Goal: Task Accomplishment & Management: Manage account settings

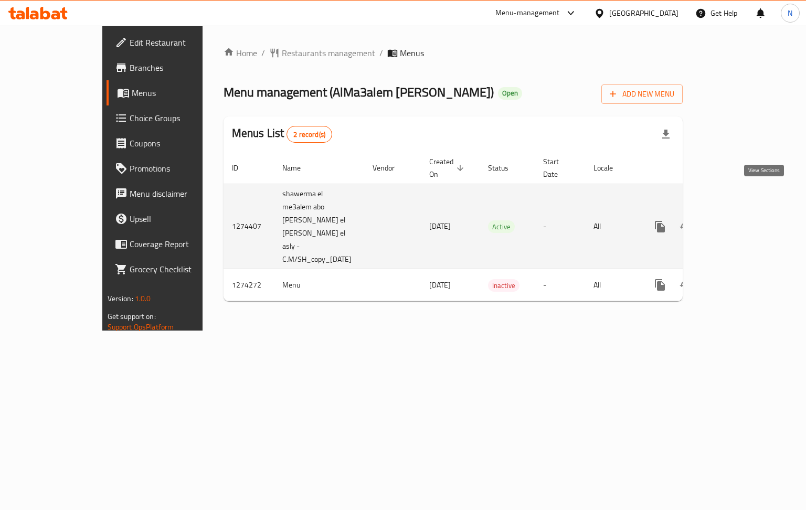
click at [748, 214] on link "enhanced table" at bounding box center [735, 226] width 25 height 25
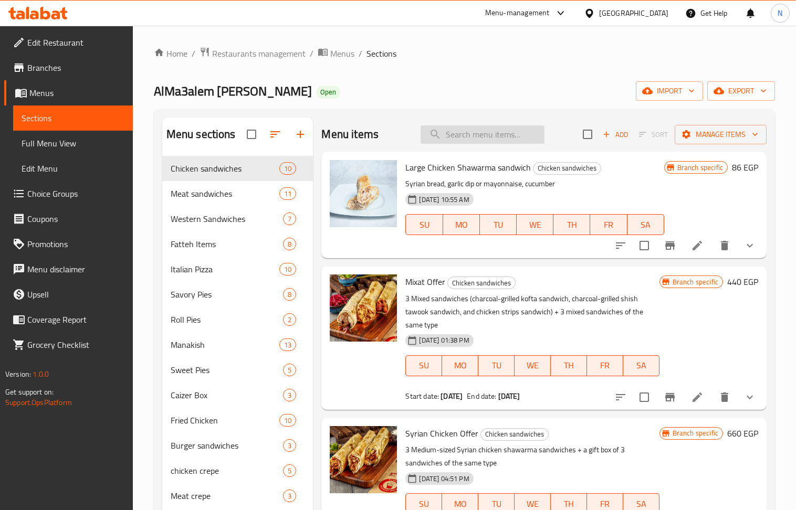
paste input "عرض القنبلة"
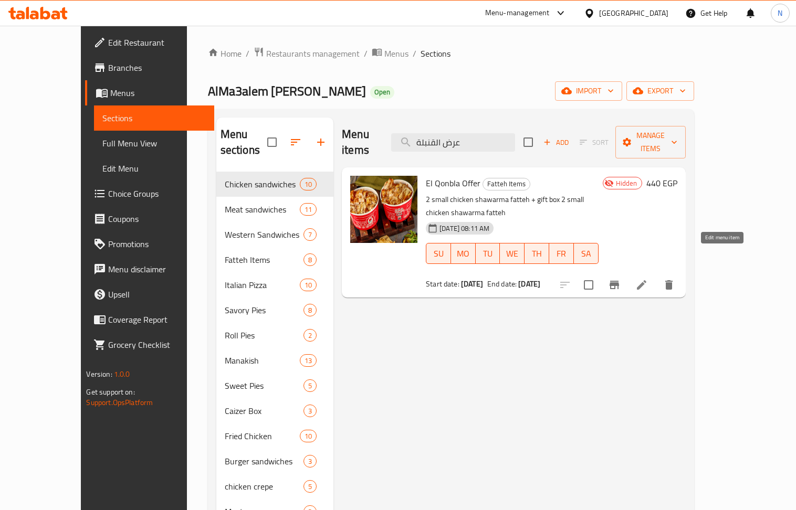
type input "عرض القنبلة"
click at [646, 280] on icon at bounding box center [641, 284] width 9 height 9
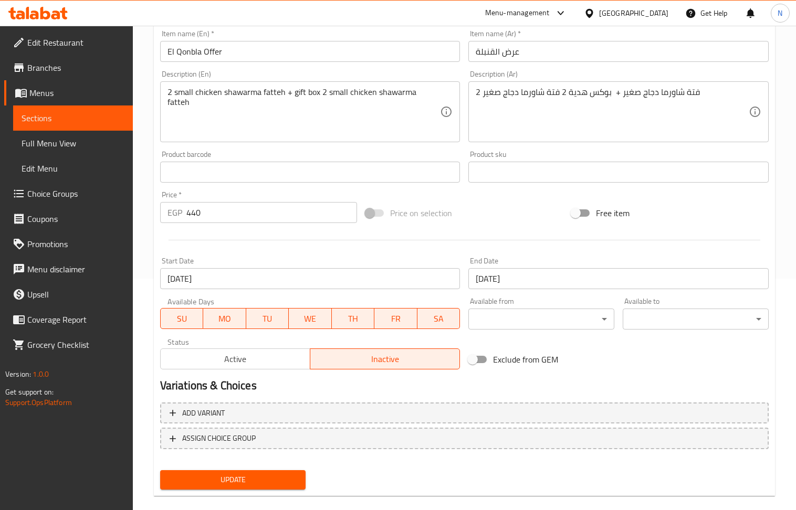
scroll to position [246, 0]
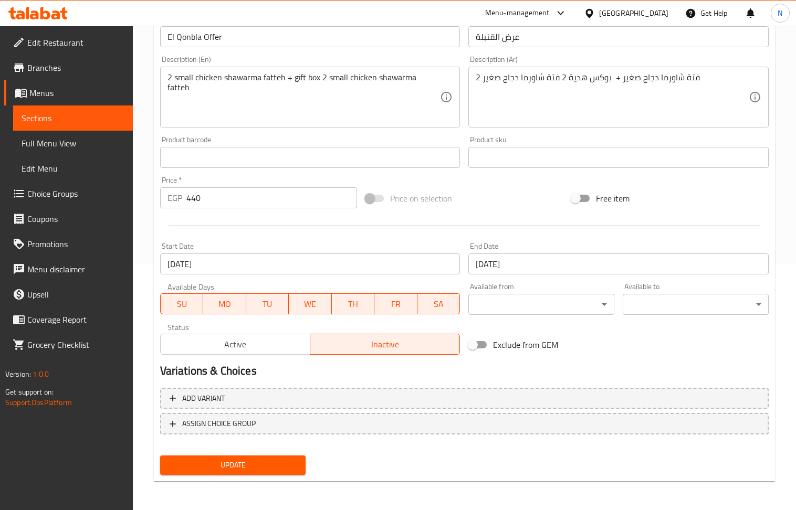
click at [259, 345] on span "Active" at bounding box center [235, 344] width 141 height 15
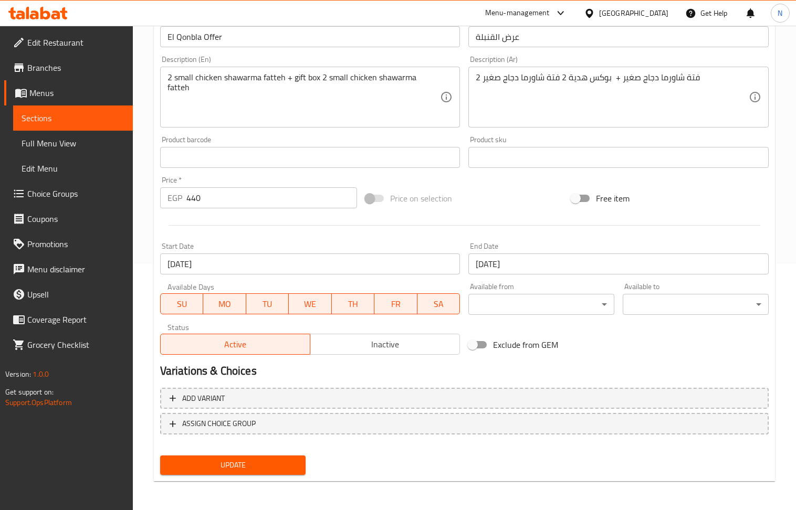
click at [267, 473] on button "Update" at bounding box center [233, 465] width 146 height 19
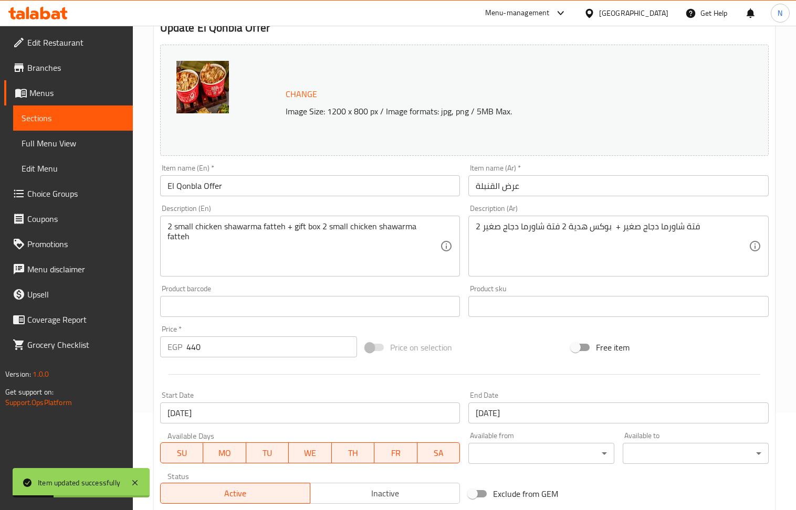
scroll to position [0, 0]
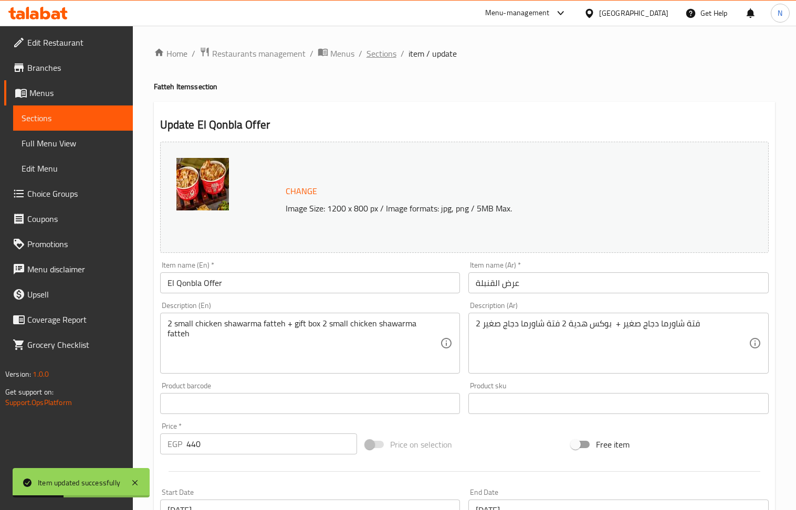
click at [378, 57] on span "Sections" at bounding box center [381, 53] width 30 height 13
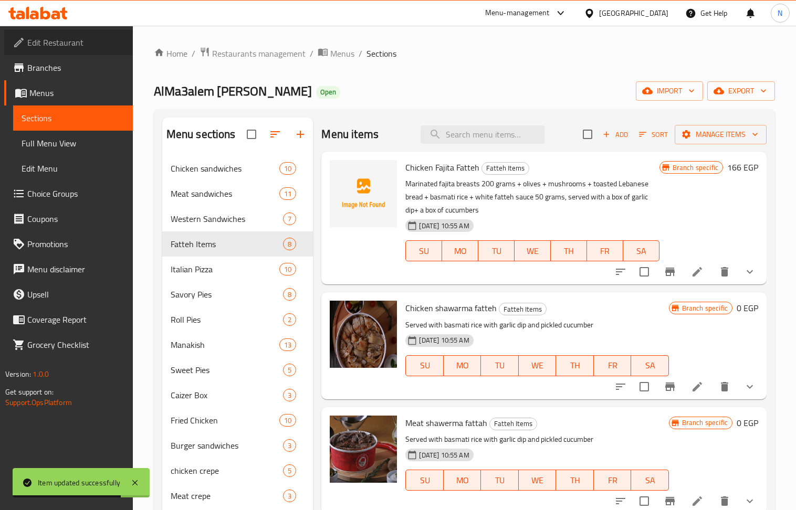
click at [76, 37] on span "Edit Restaurant" at bounding box center [75, 42] width 97 height 13
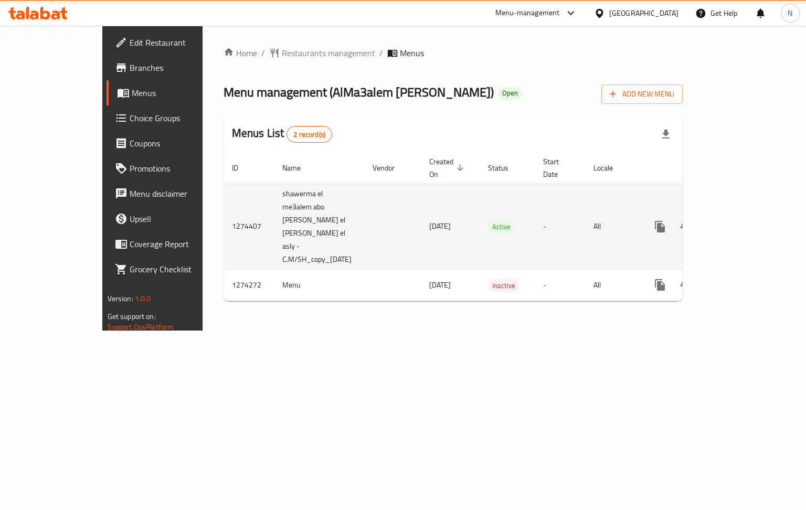
click at [748, 214] on link "enhanced table" at bounding box center [735, 226] width 25 height 25
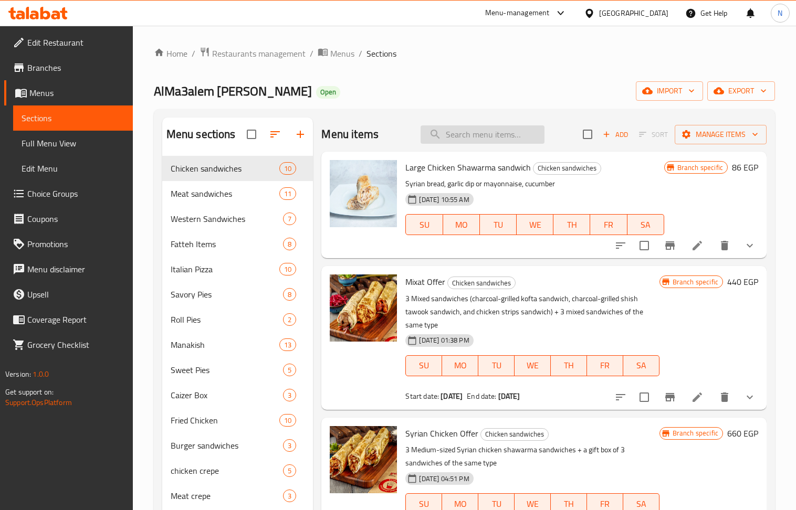
click at [477, 129] on input "search" at bounding box center [482, 134] width 124 height 18
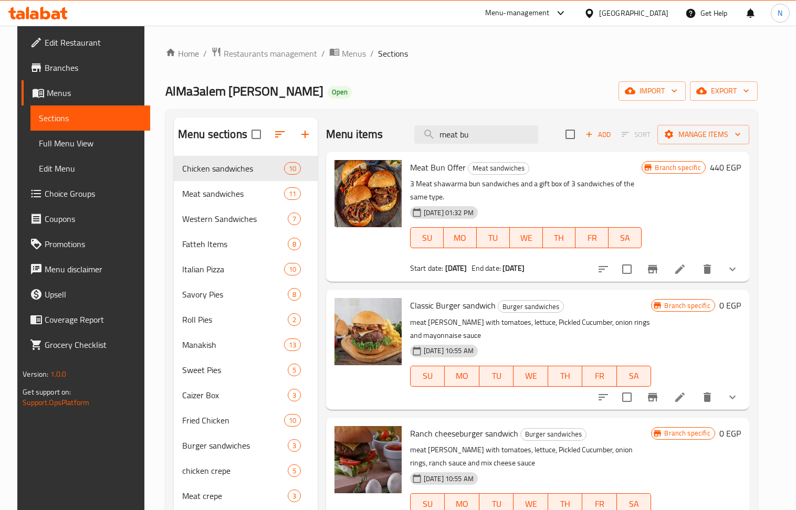
type input "meat bu"
click at [657, 271] on icon "Branch-specific-item" at bounding box center [652, 269] width 9 height 8
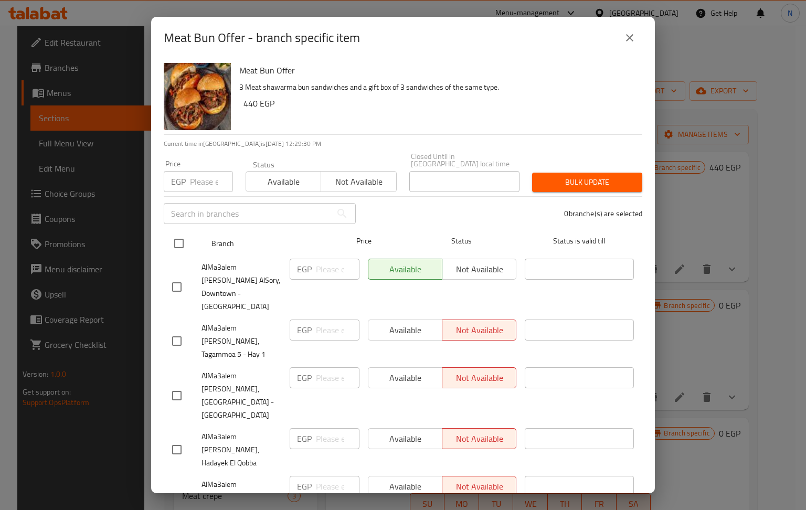
click at [181, 233] on input "checkbox" at bounding box center [179, 243] width 22 height 22
checkbox input "true"
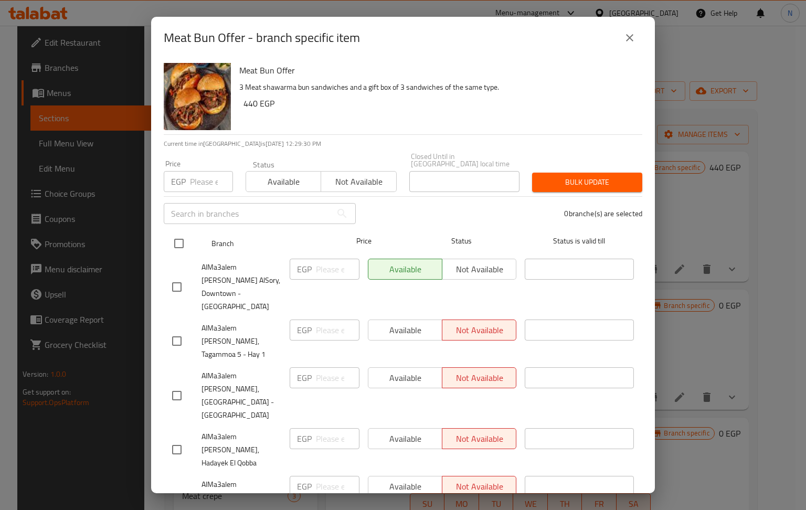
checkbox input "true"
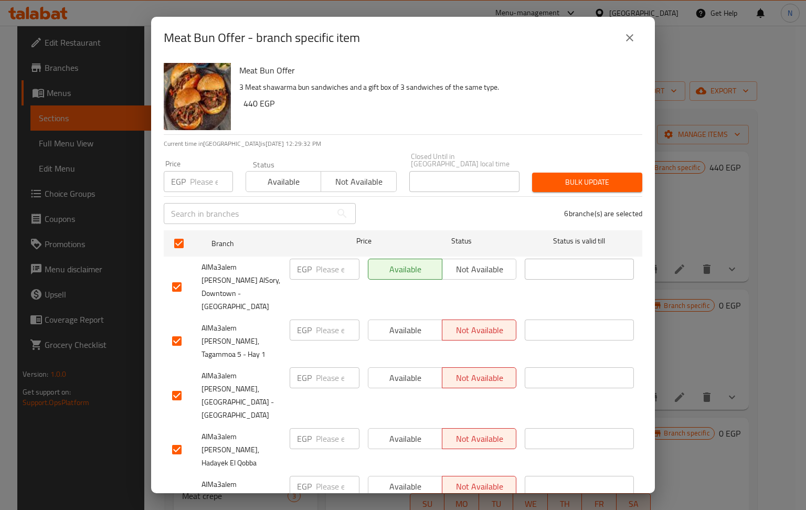
click at [269, 174] on span "Available" at bounding box center [283, 181] width 67 height 15
click at [563, 176] on span "Bulk update" at bounding box center [587, 182] width 93 height 13
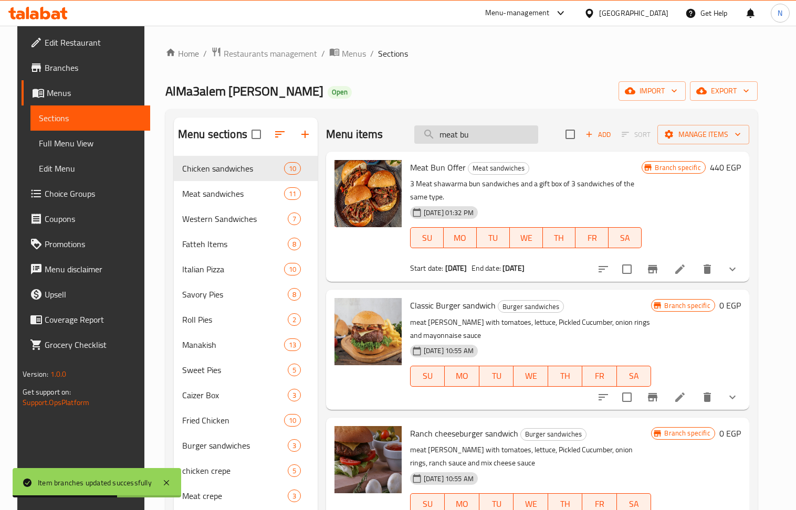
click at [474, 132] on input "meat bu" at bounding box center [476, 134] width 124 height 18
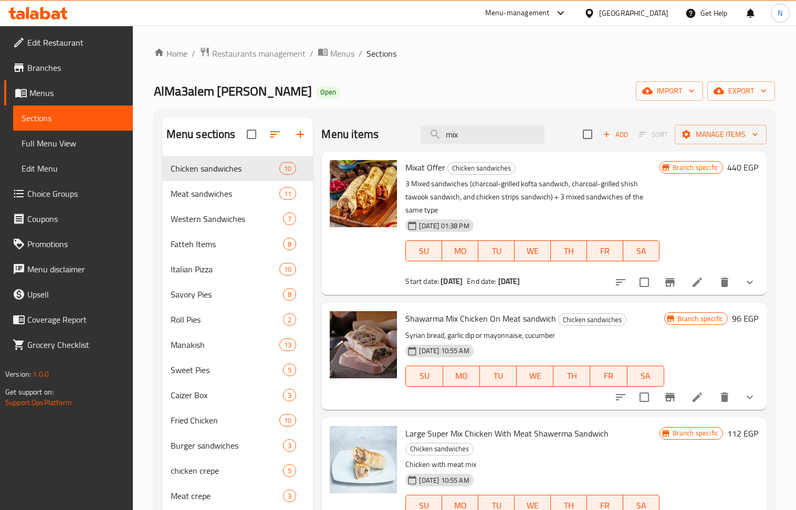
type input "mix"
click at [660, 290] on button "Branch-specific-item" at bounding box center [669, 282] width 25 height 25
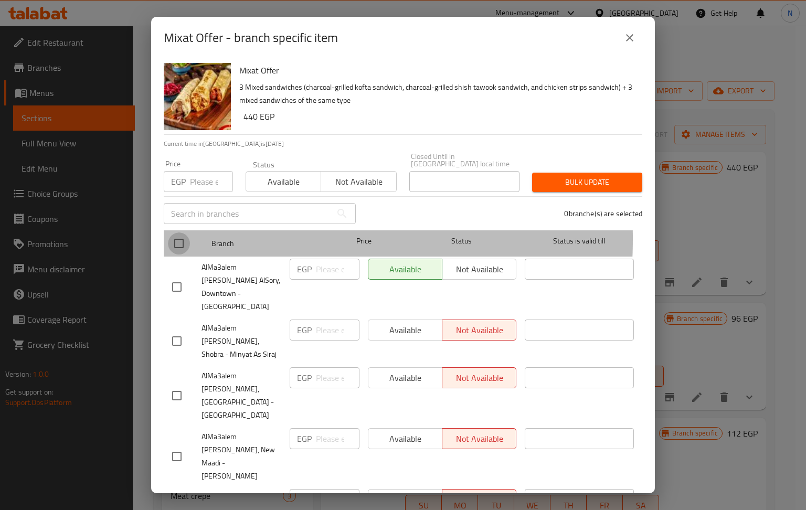
click at [181, 232] on input "checkbox" at bounding box center [179, 243] width 22 height 22
checkbox input "true"
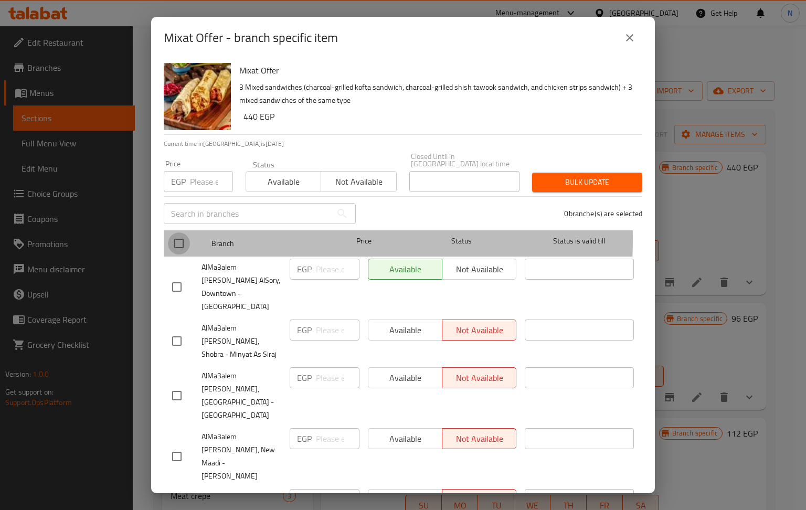
checkbox input "true"
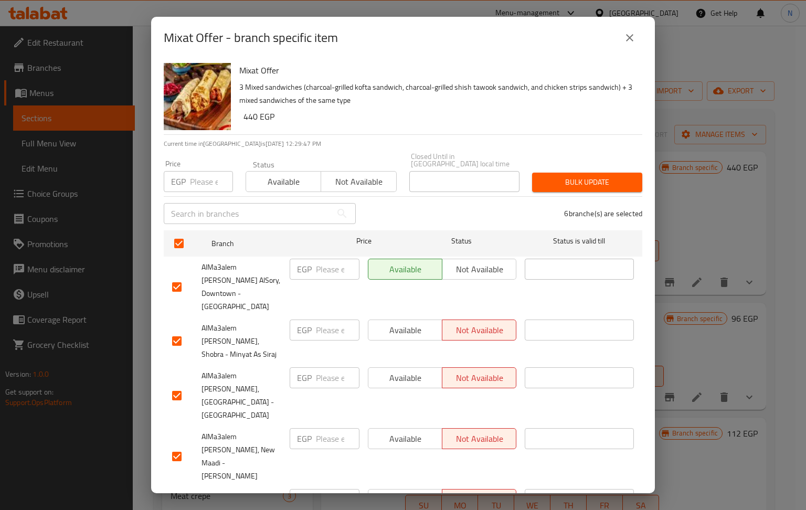
click at [274, 181] on span "Available" at bounding box center [283, 181] width 67 height 15
click at [557, 176] on span "Bulk update" at bounding box center [587, 182] width 93 height 13
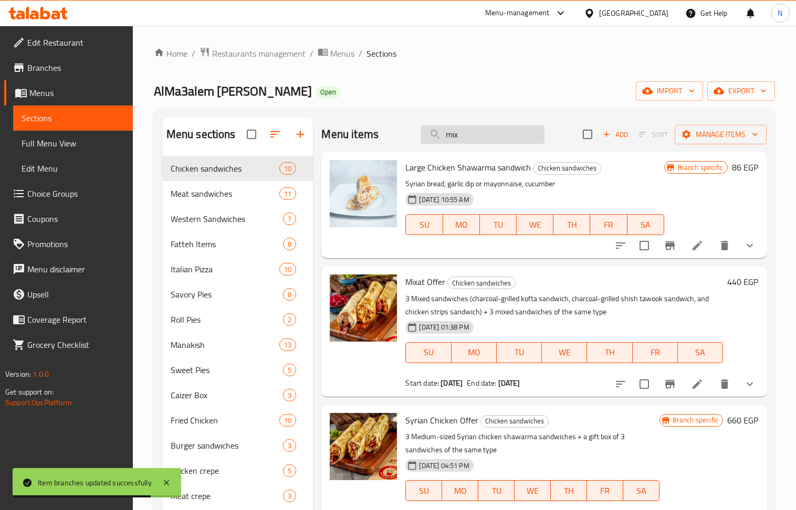
click at [481, 140] on input "mix" at bounding box center [482, 134] width 124 height 18
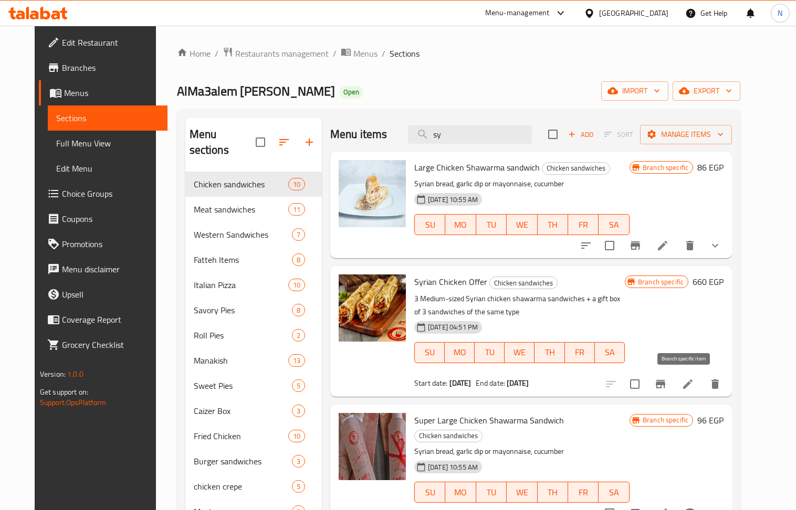
type input "sy"
click at [667, 386] on icon "Branch-specific-item" at bounding box center [660, 384] width 13 height 13
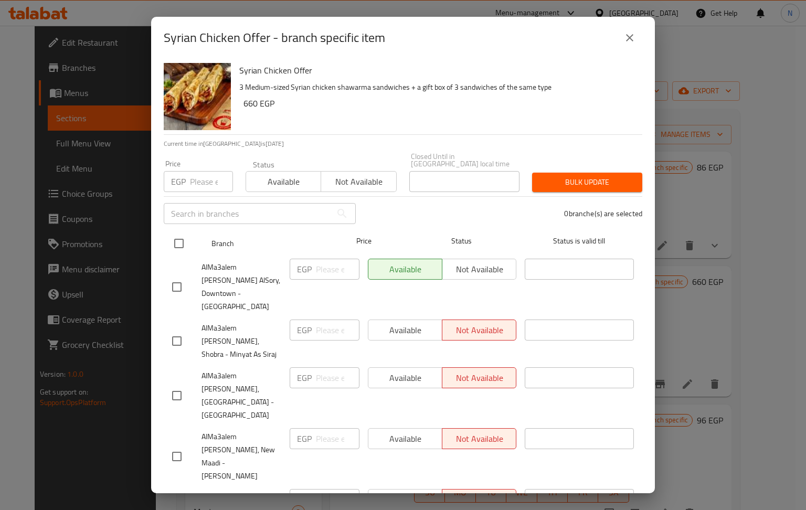
click at [186, 232] on input "checkbox" at bounding box center [179, 243] width 22 height 22
checkbox input "true"
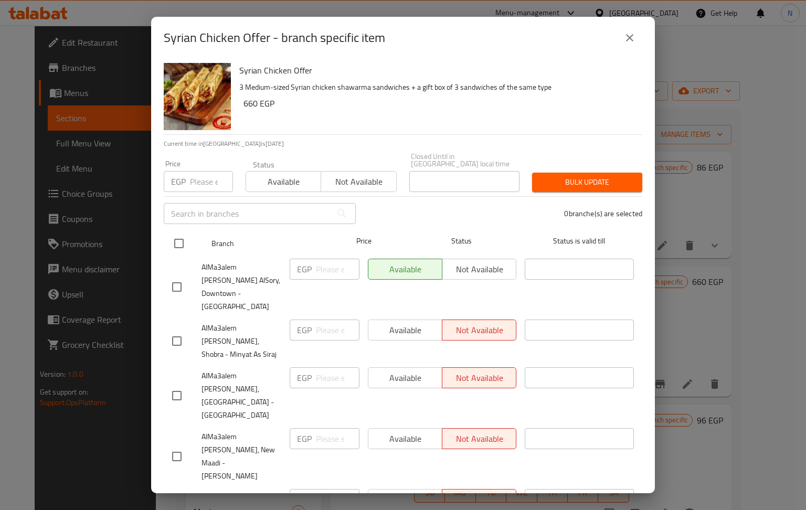
checkbox input "true"
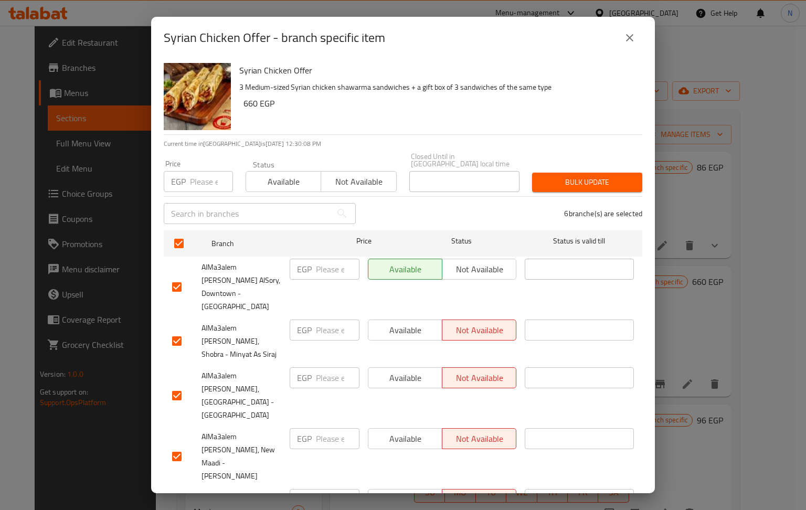
click at [296, 174] on span "Available" at bounding box center [283, 181] width 67 height 15
click at [581, 176] on span "Bulk update" at bounding box center [587, 182] width 93 height 13
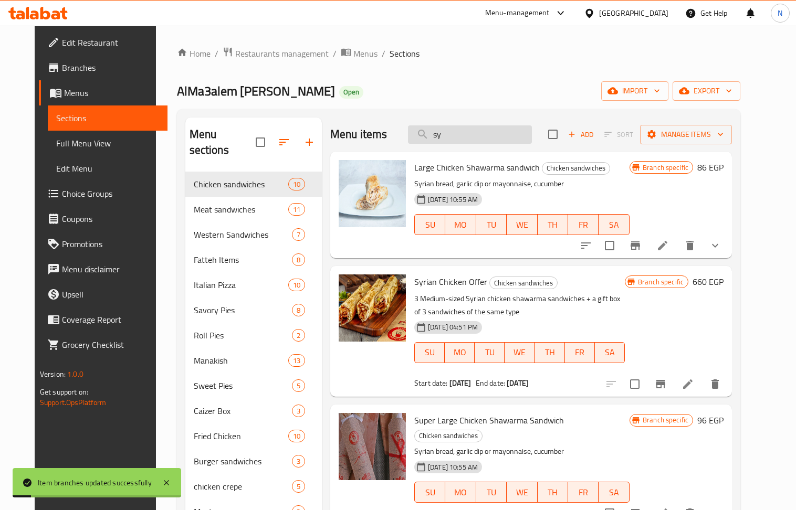
click at [475, 144] on input "sy" at bounding box center [470, 134] width 124 height 18
click at [474, 144] on input "sy" at bounding box center [470, 134] width 124 height 18
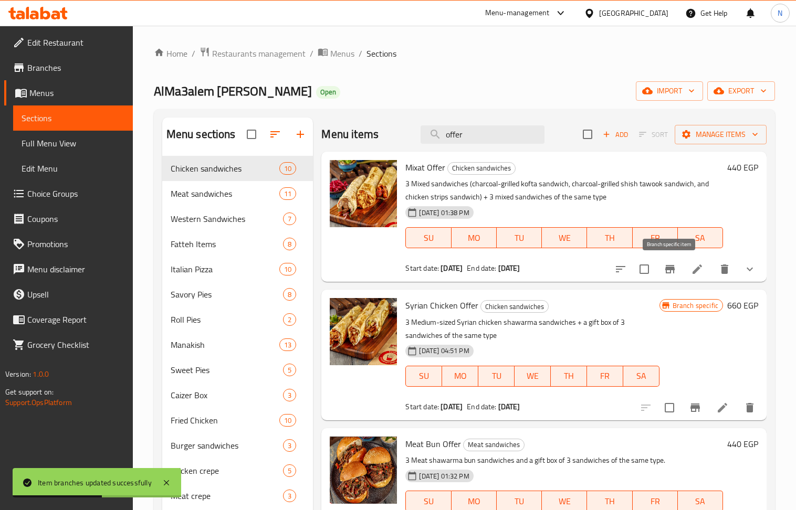
type input "offer"
click at [671, 274] on icon "Branch-specific-item" at bounding box center [669, 269] width 13 height 13
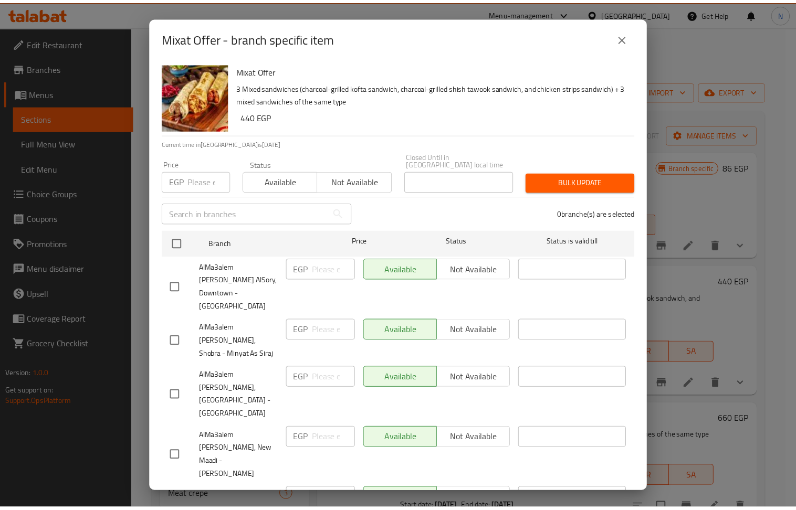
scroll to position [70, 0]
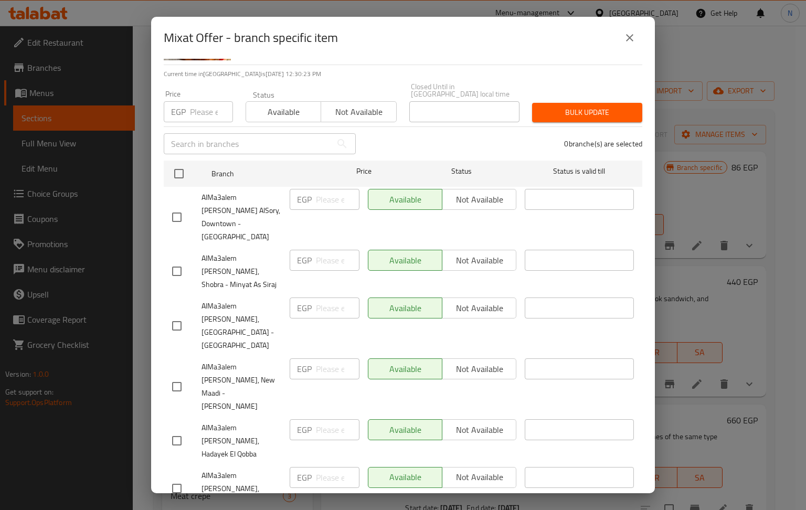
click at [629, 38] on icon "close" at bounding box center [629, 37] width 7 height 7
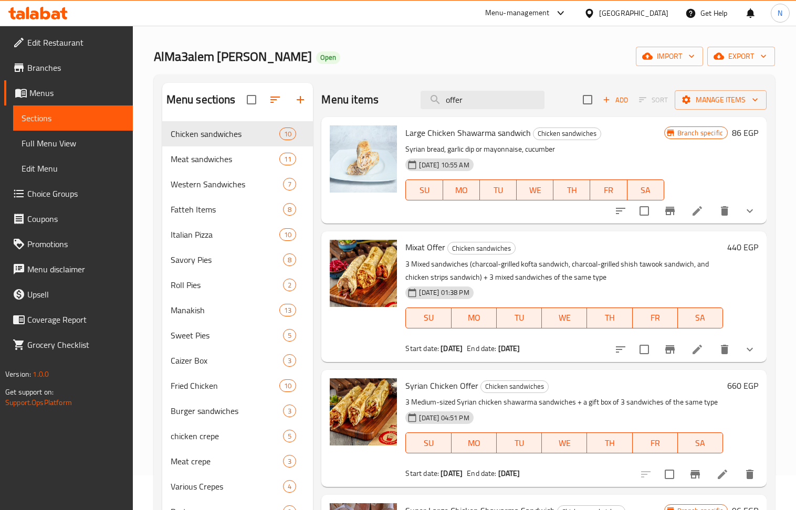
scroll to position [0, 0]
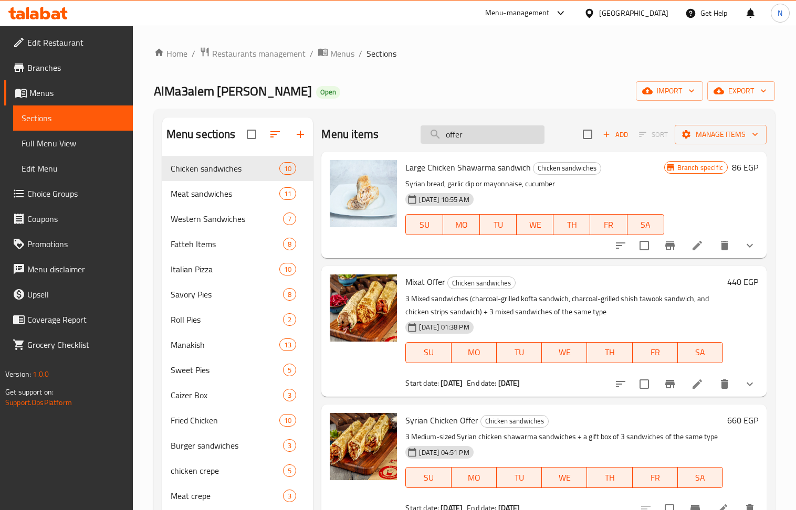
click at [470, 133] on input "offer" at bounding box center [482, 134] width 124 height 18
click at [471, 134] on input "search" at bounding box center [482, 134] width 124 height 18
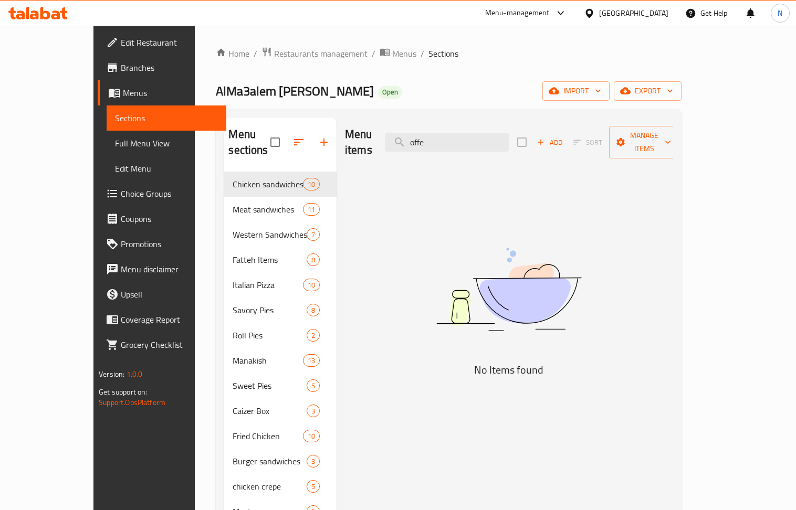
type input "offer"
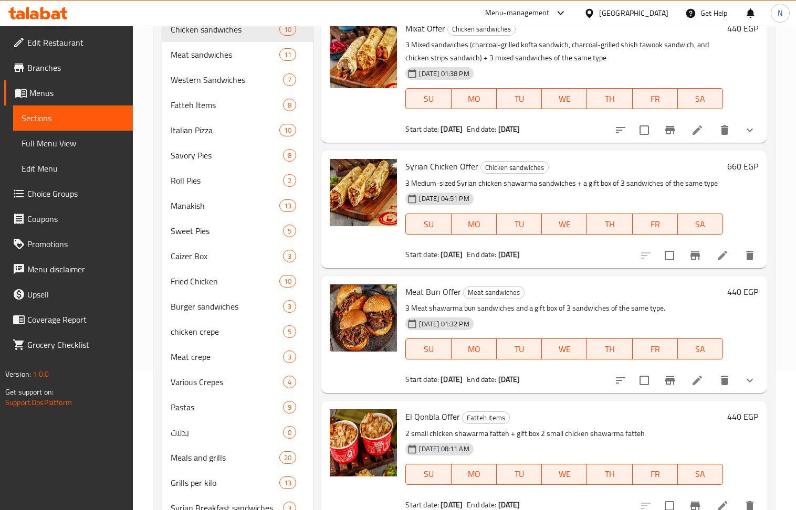
scroll to position [140, 0]
click at [674, 376] on icon "Branch-specific-item" at bounding box center [669, 380] width 9 height 8
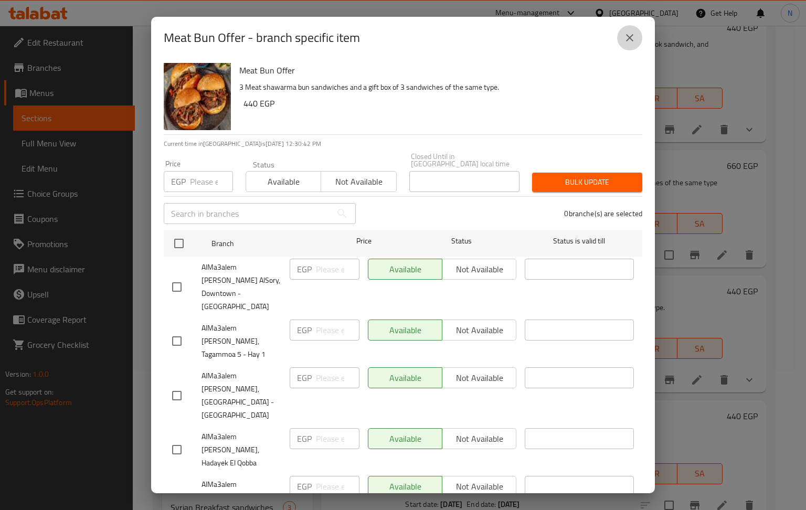
click at [625, 37] on icon "close" at bounding box center [629, 37] width 13 height 13
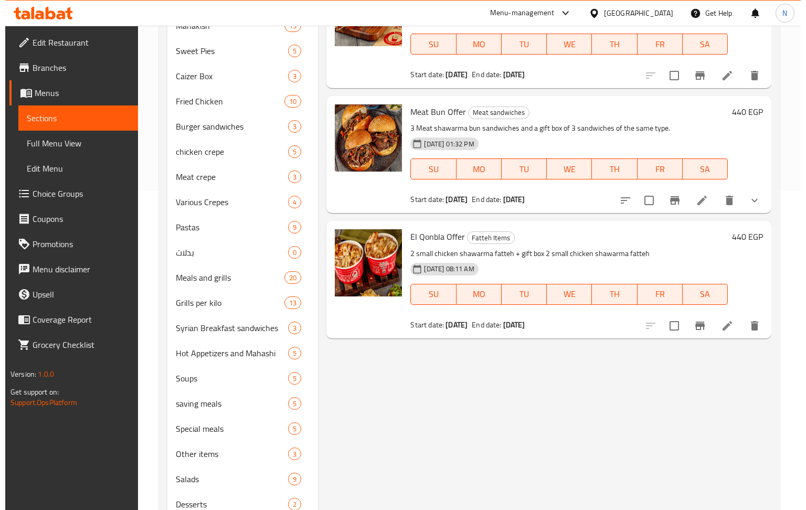
scroll to position [350, 0]
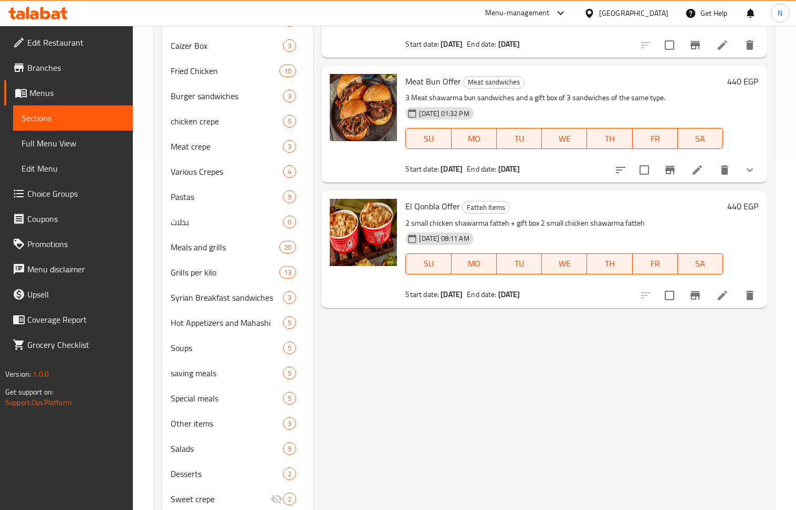
click at [697, 297] on icon "Branch-specific-item" at bounding box center [695, 295] width 13 height 13
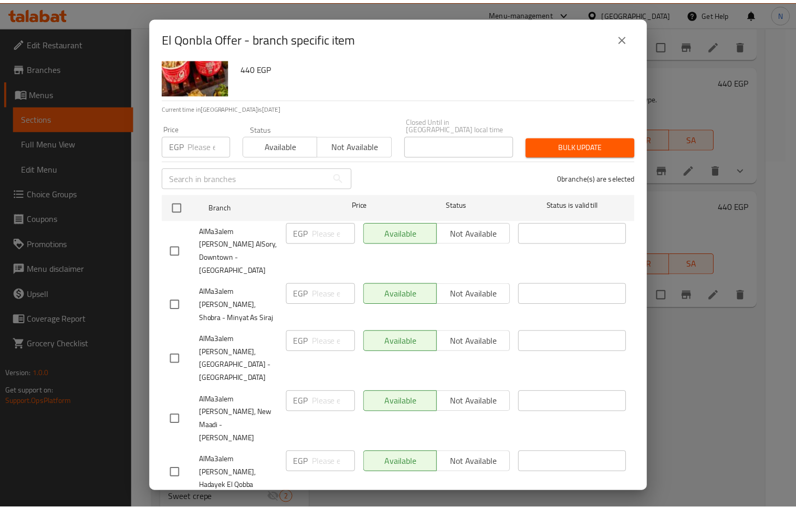
scroll to position [70, 0]
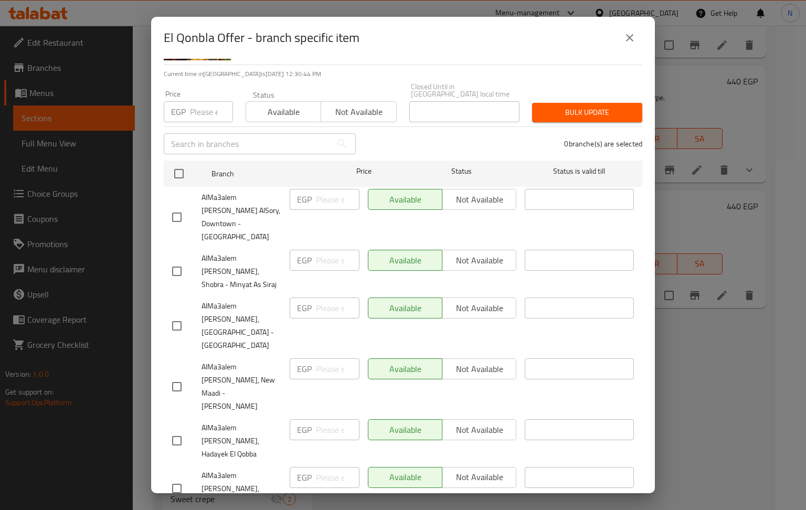
click at [626, 43] on icon "close" at bounding box center [629, 37] width 13 height 13
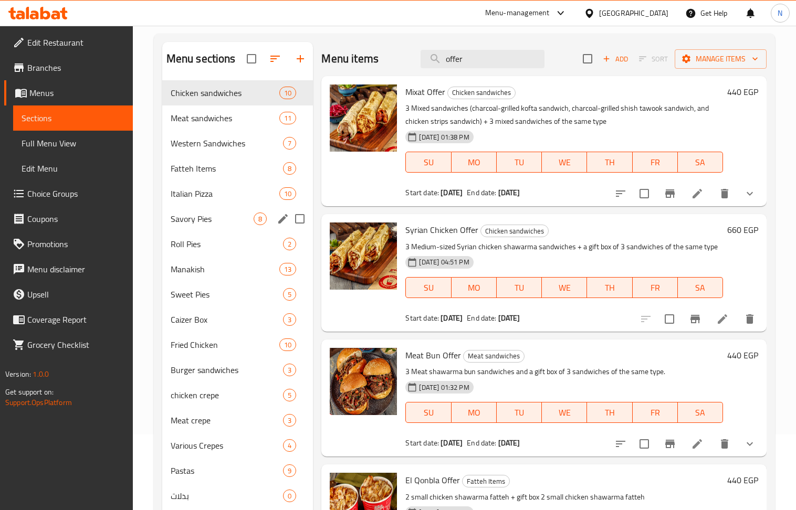
scroll to position [0, 0]
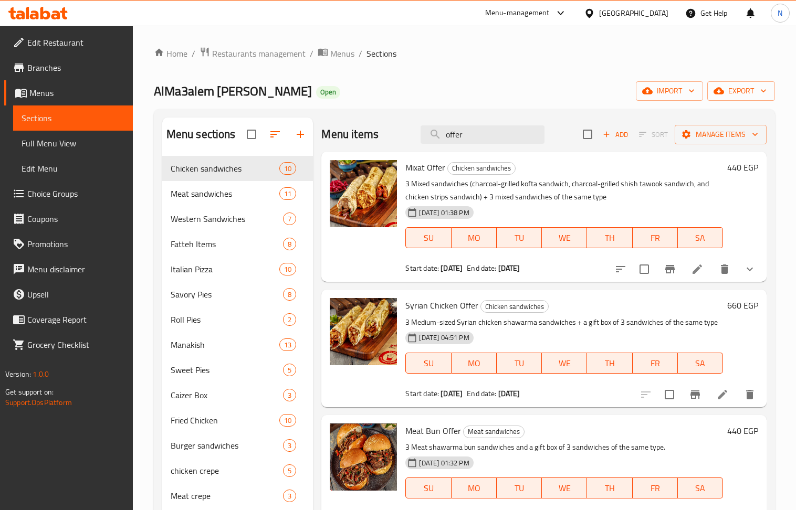
click at [84, 66] on span "Branches" at bounding box center [75, 67] width 97 height 13
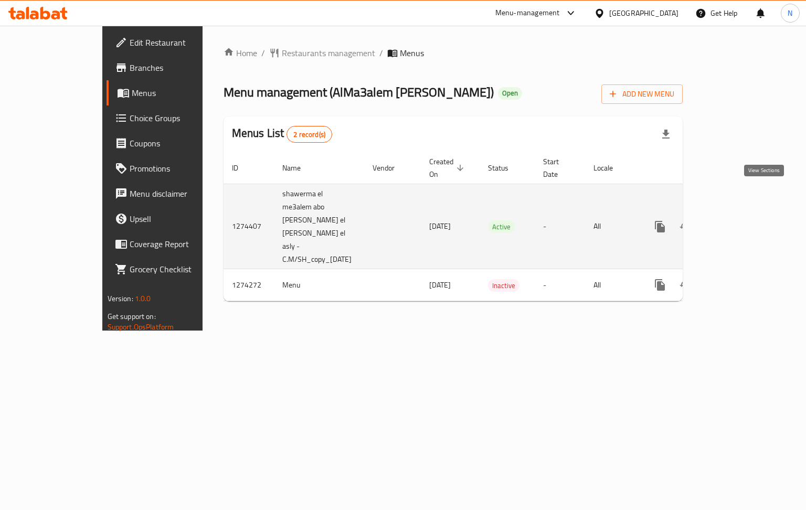
click at [742, 220] on icon "enhanced table" at bounding box center [735, 226] width 13 height 13
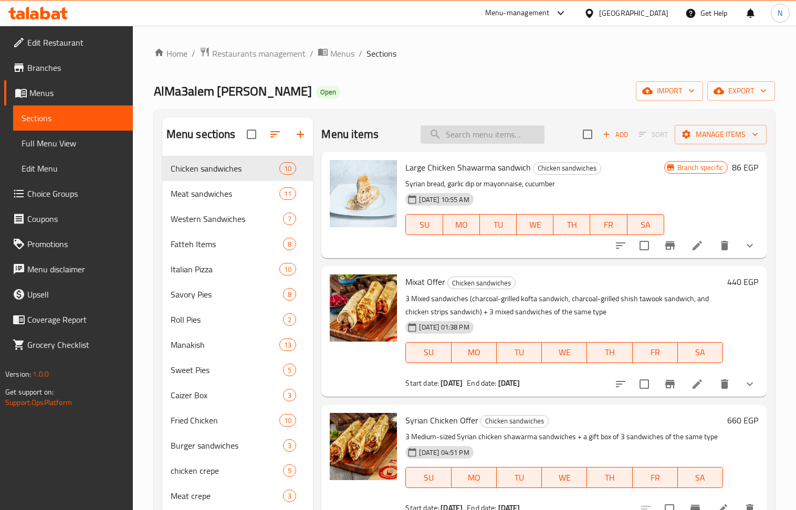
click at [488, 139] on input "search" at bounding box center [482, 134] width 124 height 18
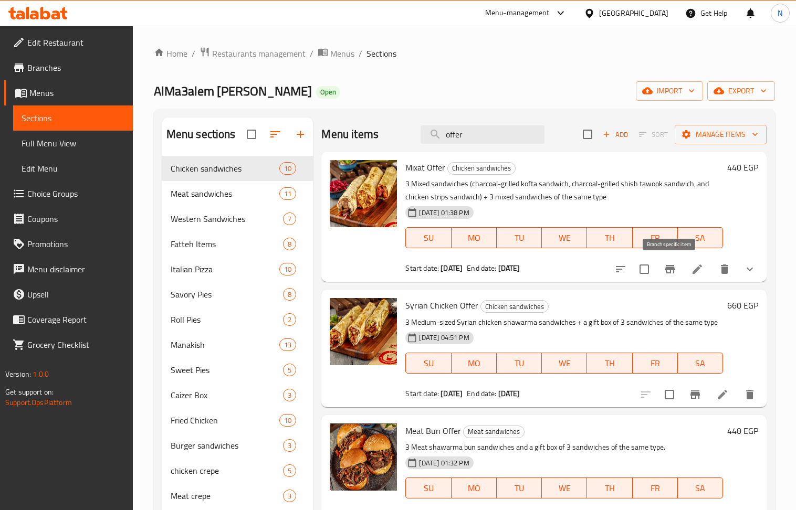
type input "offer"
click at [671, 268] on icon "Branch-specific-item" at bounding box center [669, 269] width 9 height 8
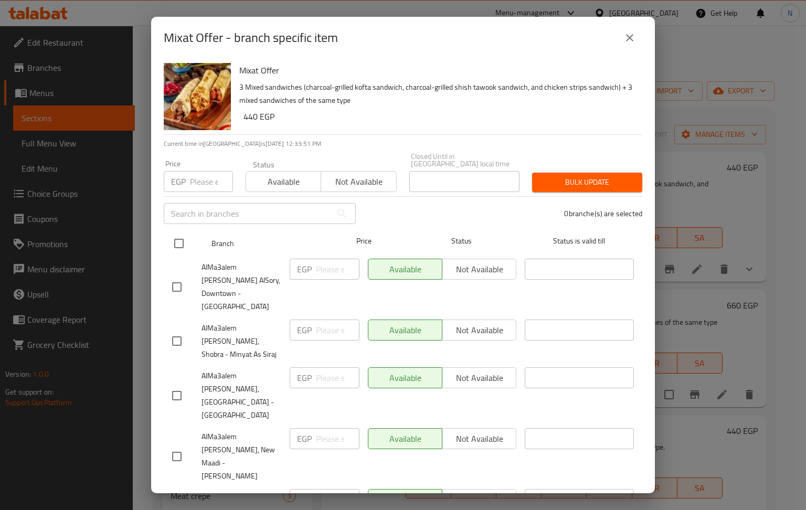
click at [174, 242] on input "checkbox" at bounding box center [179, 243] width 22 height 22
checkbox input "true"
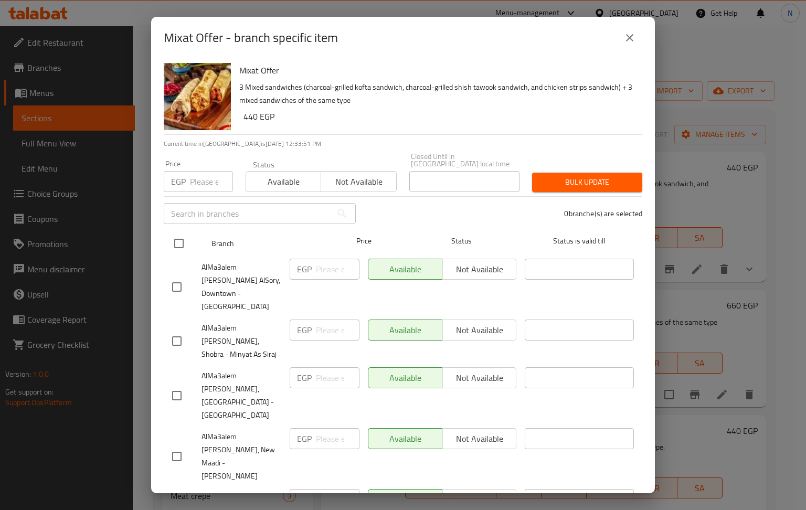
checkbox input "true"
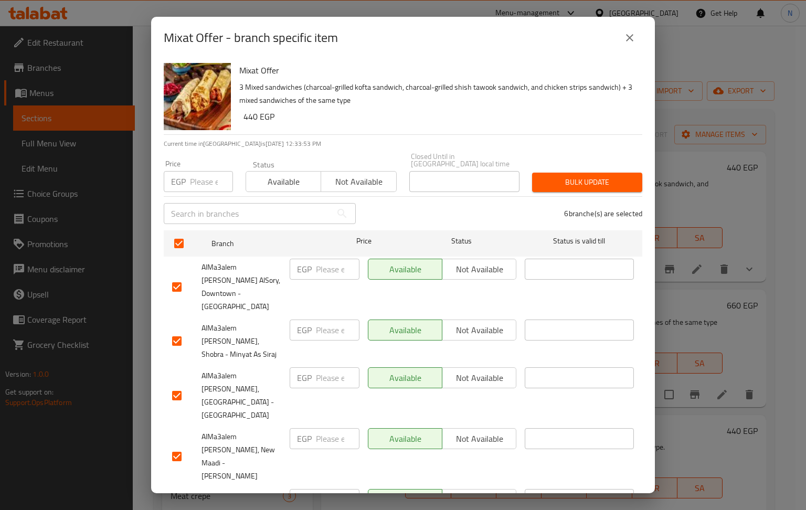
click at [179, 276] on input "checkbox" at bounding box center [177, 287] width 22 height 22
checkbox input "false"
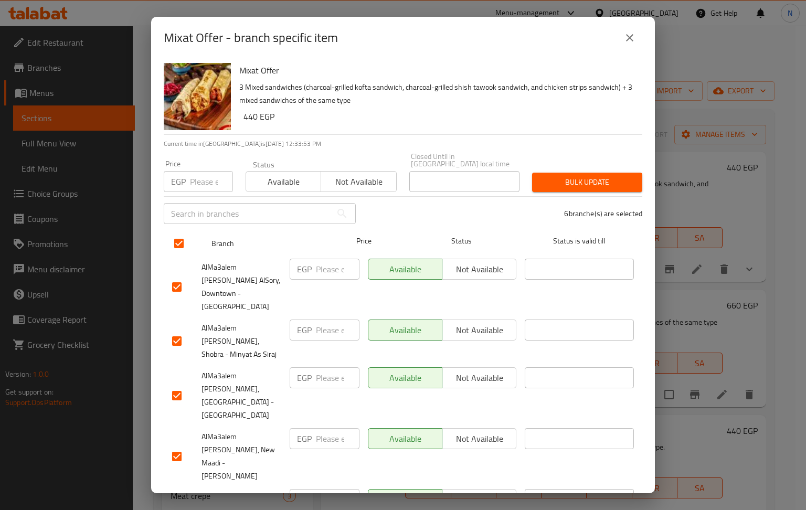
checkbox input "false"
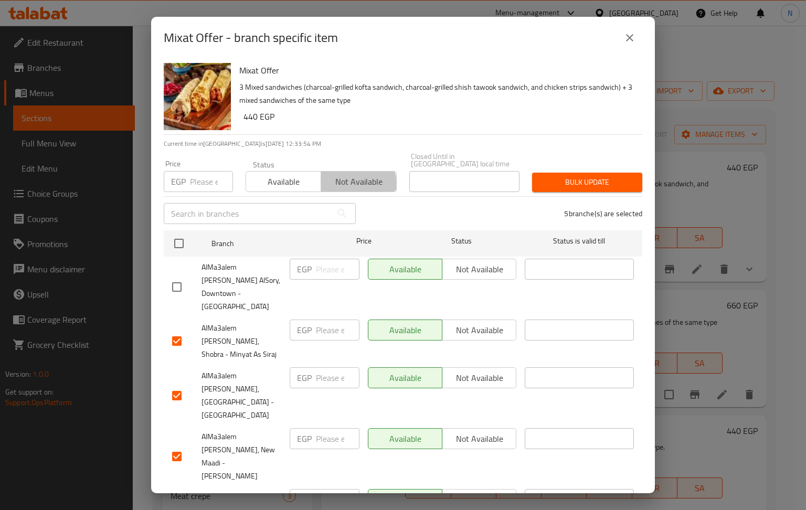
click at [339, 178] on span "Not available" at bounding box center [358, 181] width 67 height 15
click at [591, 176] on span "Bulk update" at bounding box center [587, 182] width 93 height 13
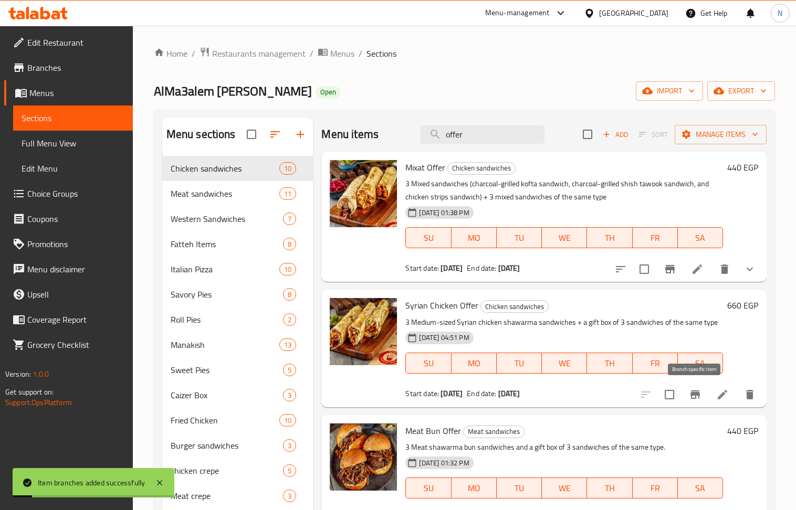
click at [689, 397] on icon "Branch-specific-item" at bounding box center [695, 394] width 13 height 13
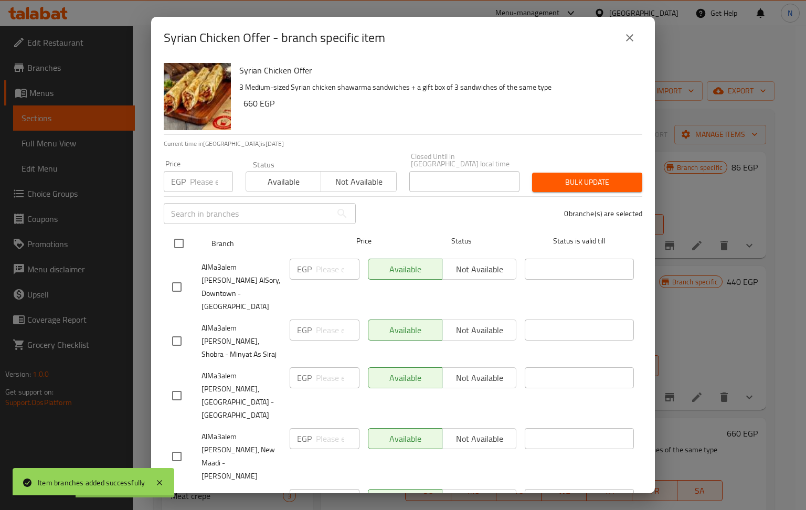
click at [177, 239] on input "checkbox" at bounding box center [179, 243] width 22 height 22
checkbox input "true"
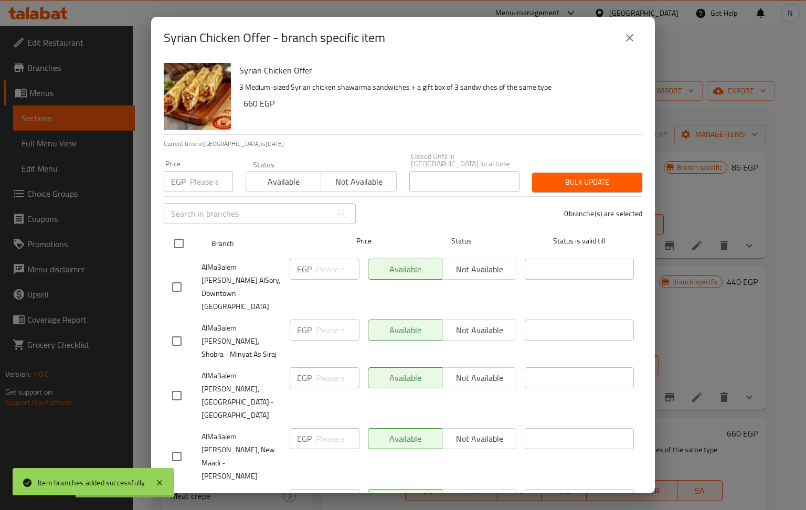
checkbox input "true"
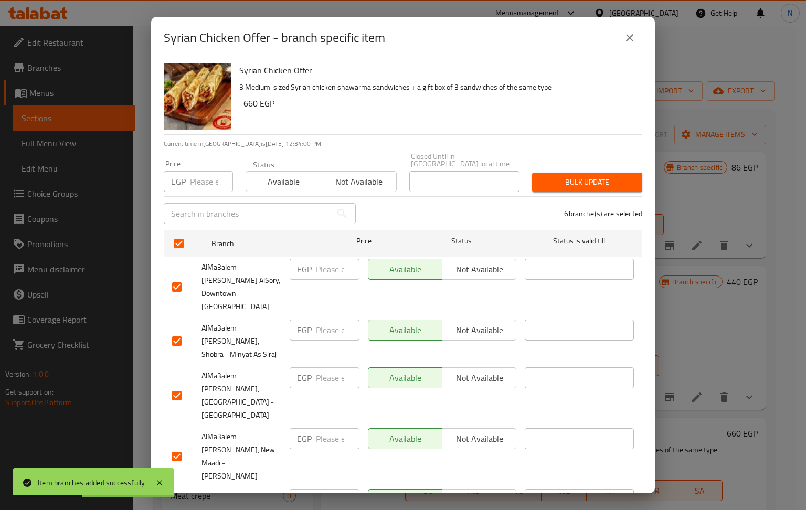
click at [179, 276] on input "checkbox" at bounding box center [177, 287] width 22 height 22
checkbox input "false"
click at [373, 174] on span "Not available" at bounding box center [358, 181] width 67 height 15
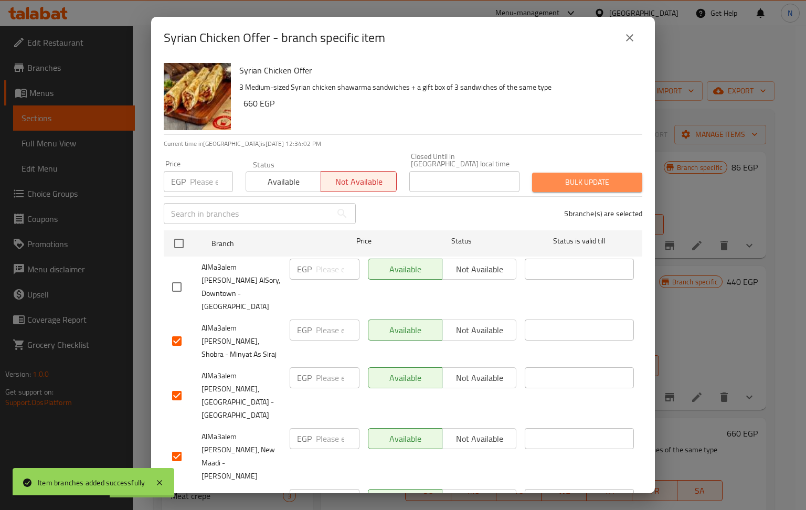
click at [593, 176] on span "Bulk update" at bounding box center [587, 182] width 93 height 13
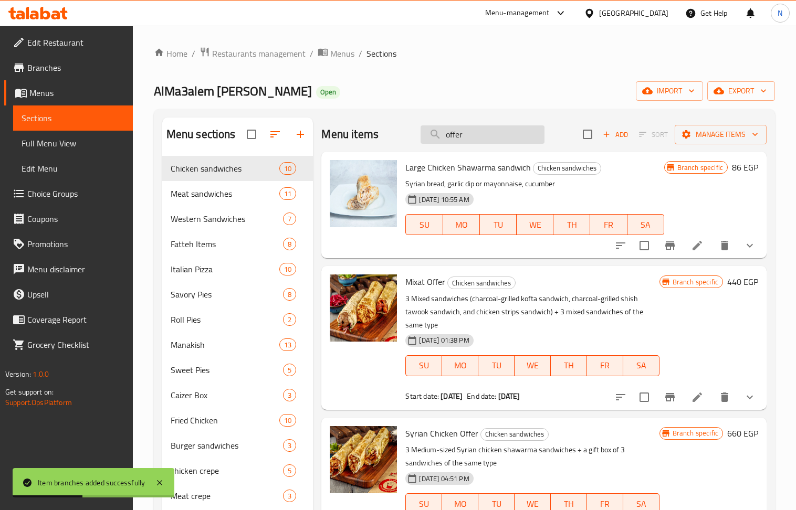
click at [483, 131] on input "offer" at bounding box center [482, 134] width 124 height 18
drag, startPoint x: 483, startPoint y: 131, endPoint x: 479, endPoint y: 121, distance: 11.1
click at [483, 131] on input "offer" at bounding box center [482, 134] width 124 height 18
type input "offer"
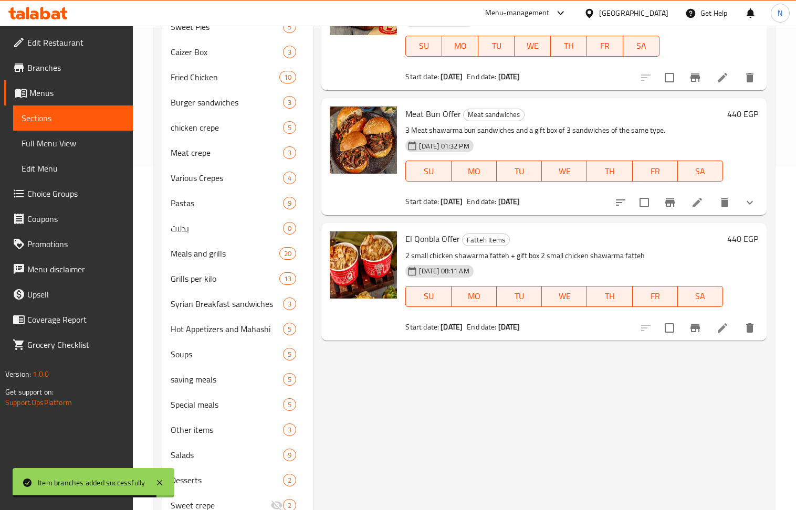
scroll to position [350, 0]
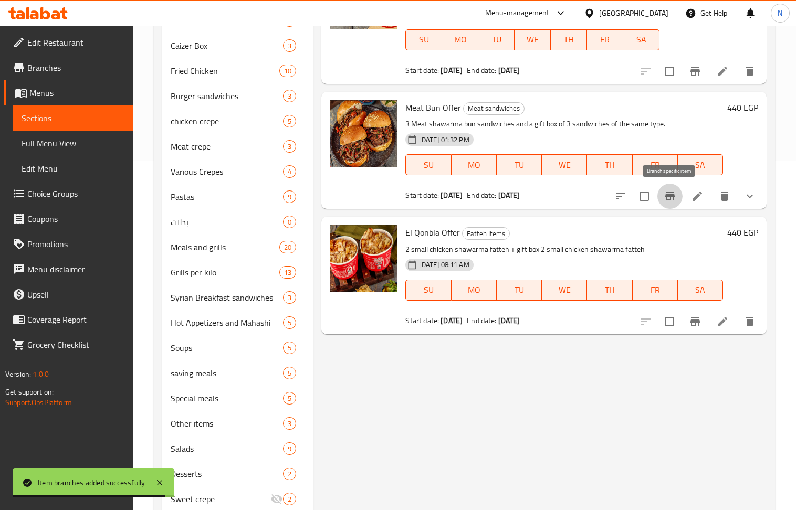
click at [665, 204] on button "Branch-specific-item" at bounding box center [669, 196] width 25 height 25
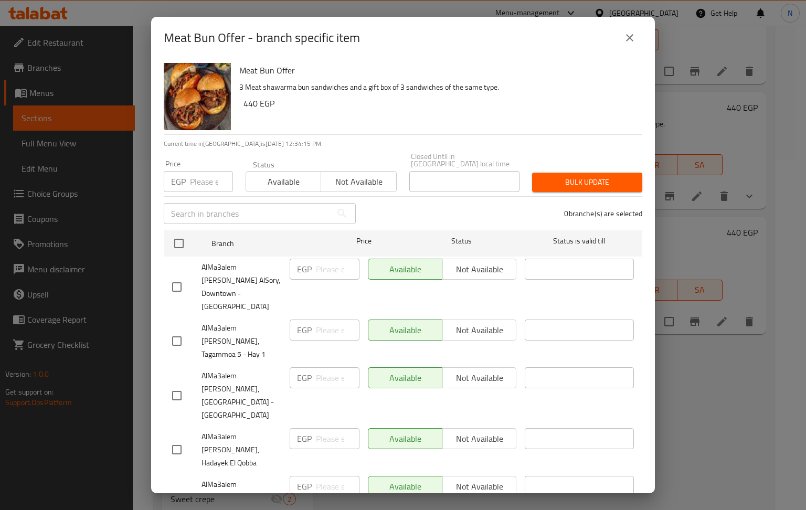
click at [177, 276] on input "checkbox" at bounding box center [177, 287] width 22 height 22
checkbox input "true"
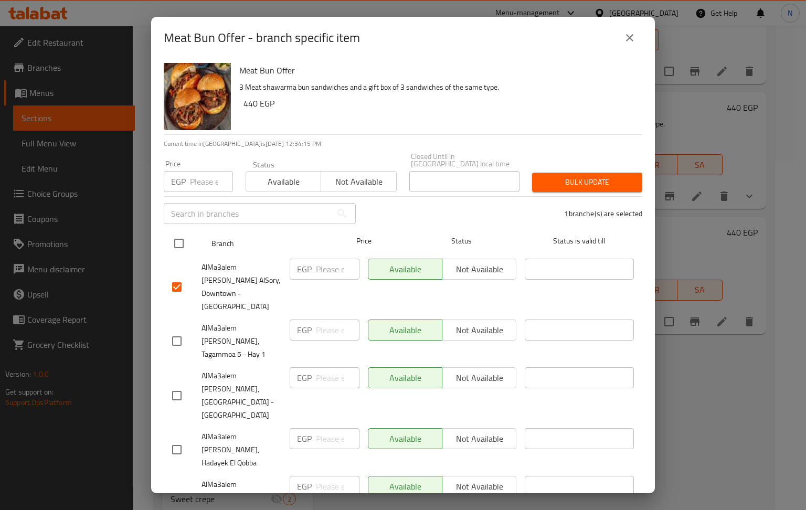
click at [177, 239] on input "checkbox" at bounding box center [179, 243] width 22 height 22
checkbox input "true"
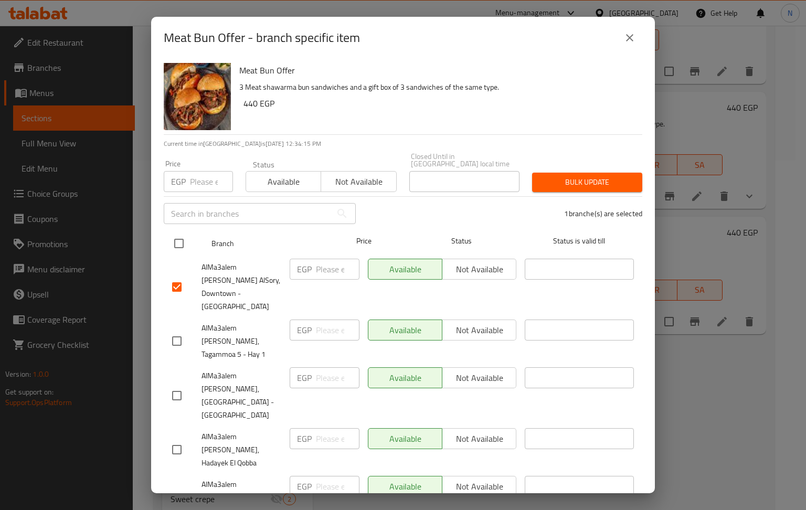
checkbox input "true"
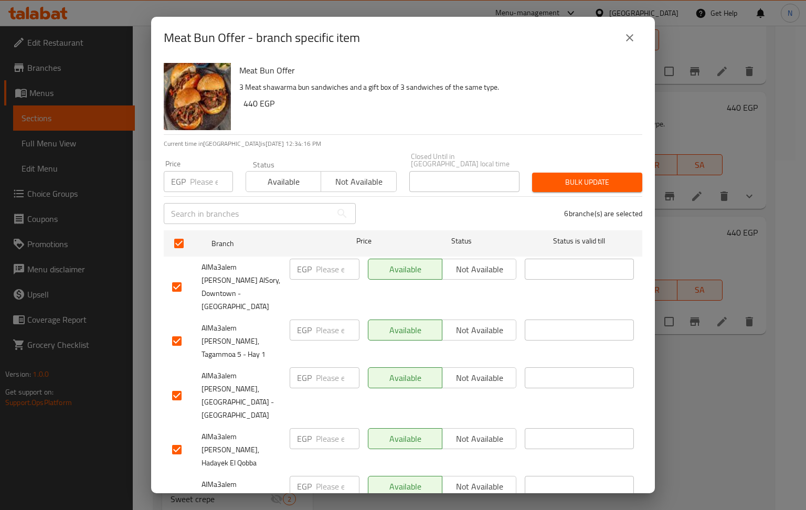
click at [175, 276] on input "checkbox" at bounding box center [177, 287] width 22 height 22
checkbox input "false"
click at [369, 175] on span "Not available" at bounding box center [358, 181] width 67 height 15
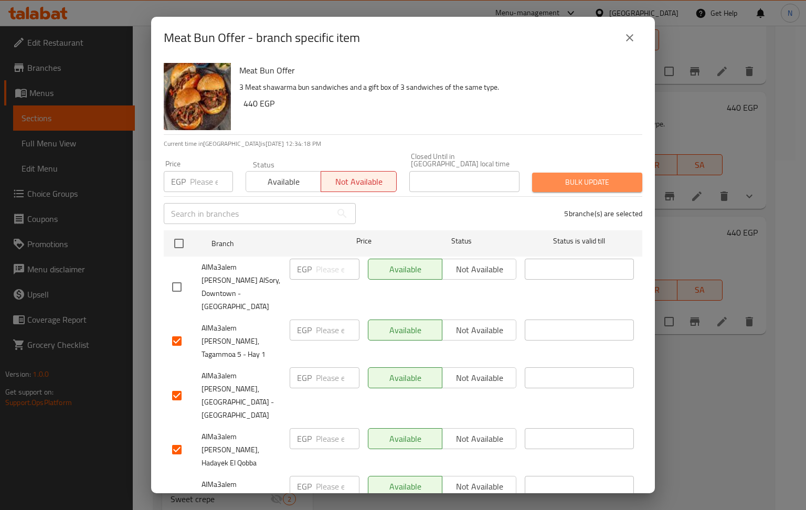
click at [599, 176] on span "Bulk update" at bounding box center [587, 182] width 93 height 13
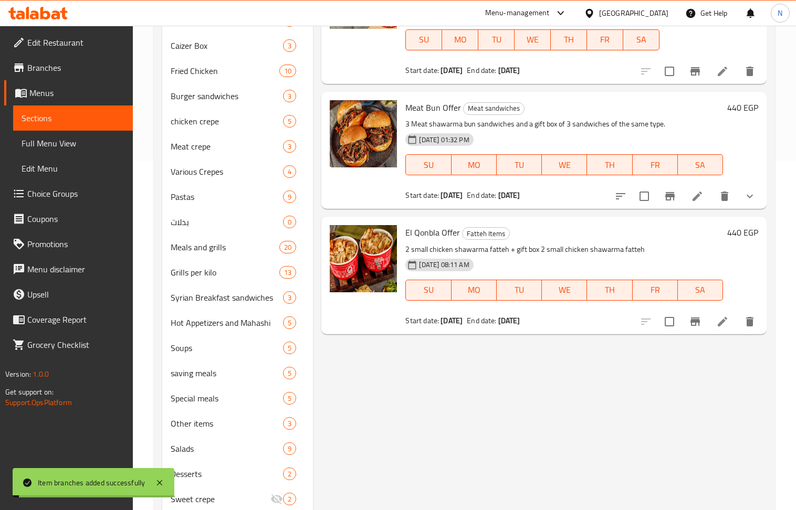
click at [699, 321] on icon "Branch-specific-item" at bounding box center [694, 322] width 9 height 8
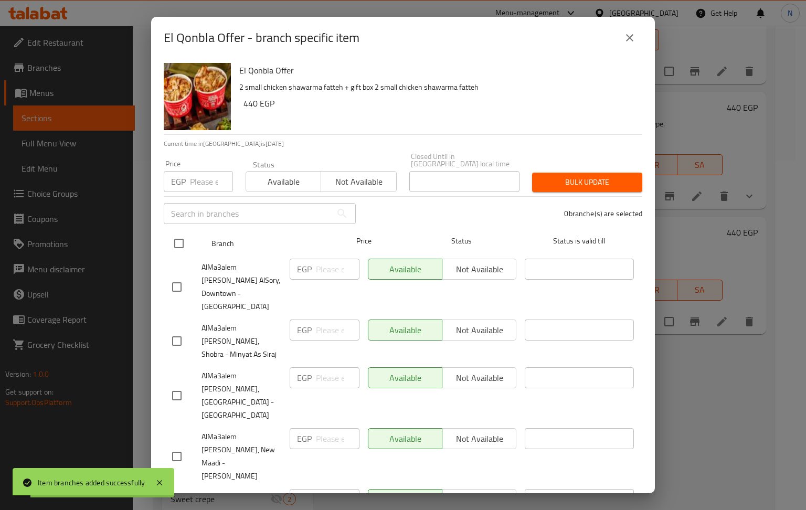
drag, startPoint x: 177, startPoint y: 233, endPoint x: 181, endPoint y: 240, distance: 7.7
click at [177, 234] on input "checkbox" at bounding box center [179, 243] width 22 height 22
checkbox input "true"
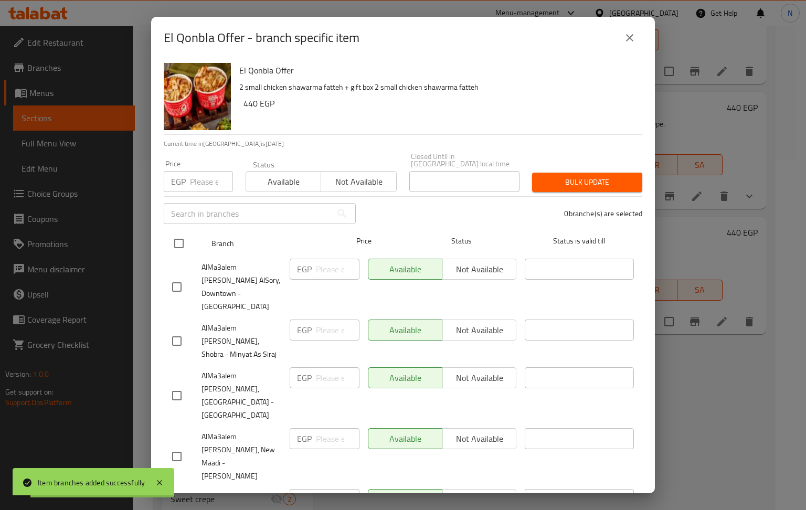
checkbox input "true"
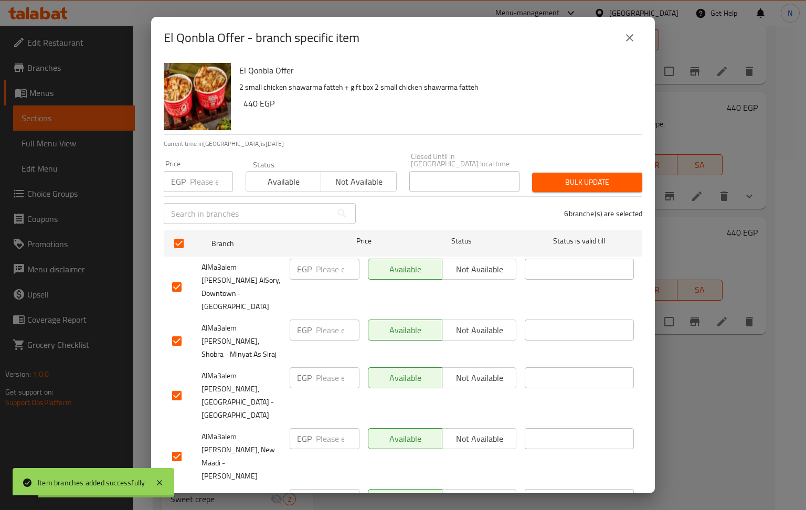
click at [177, 278] on input "checkbox" at bounding box center [177, 287] width 22 height 22
checkbox input "false"
click at [347, 187] on div "Status Available Not available" at bounding box center [321, 176] width 164 height 44
click at [349, 177] on span "Not available" at bounding box center [358, 181] width 67 height 15
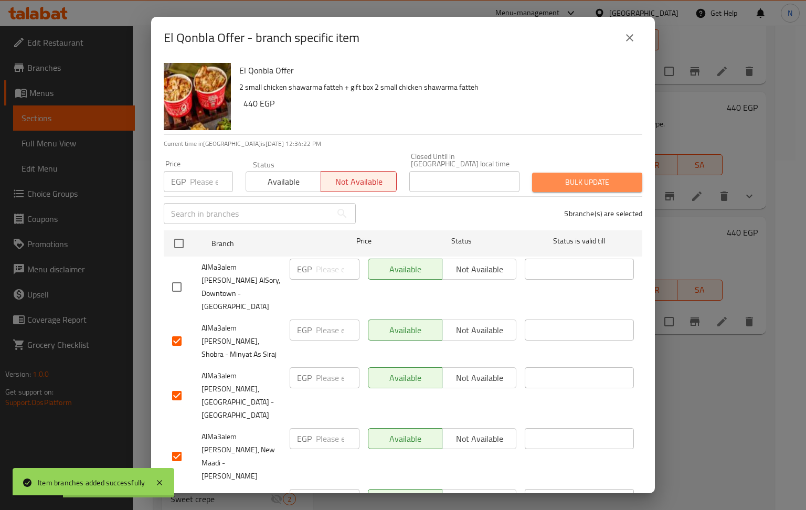
click at [593, 176] on span "Bulk update" at bounding box center [587, 182] width 93 height 13
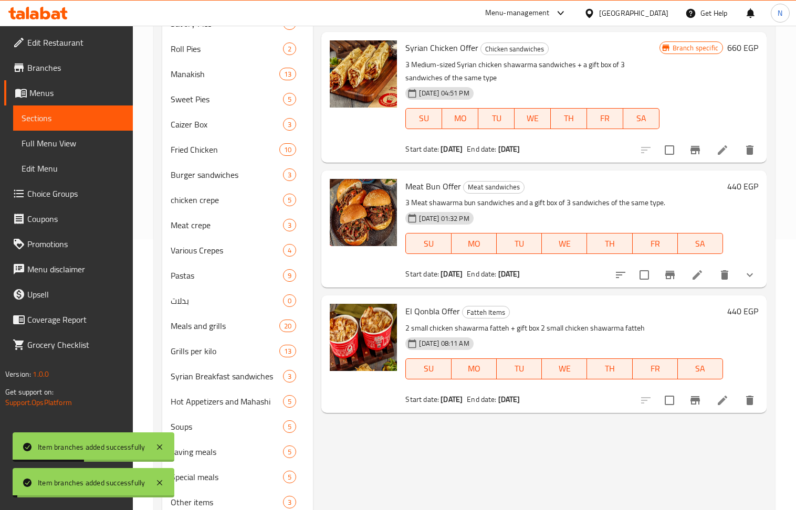
scroll to position [0, 0]
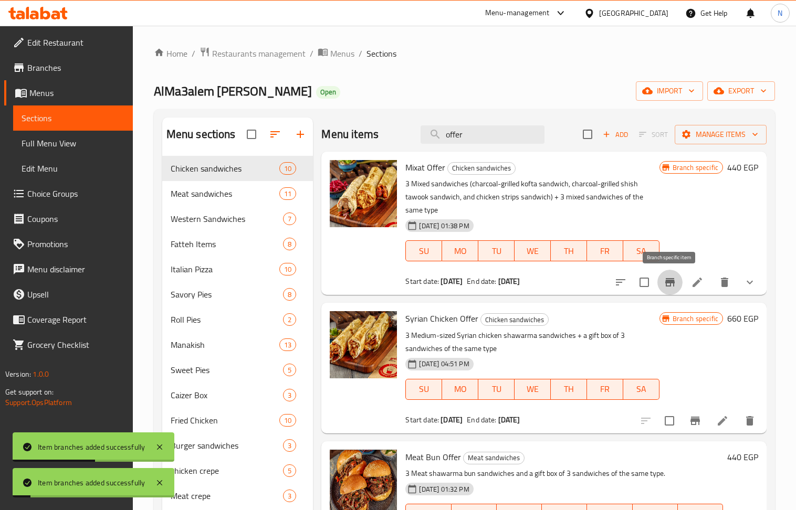
click at [672, 282] on icon "Branch-specific-item" at bounding box center [669, 282] width 9 height 8
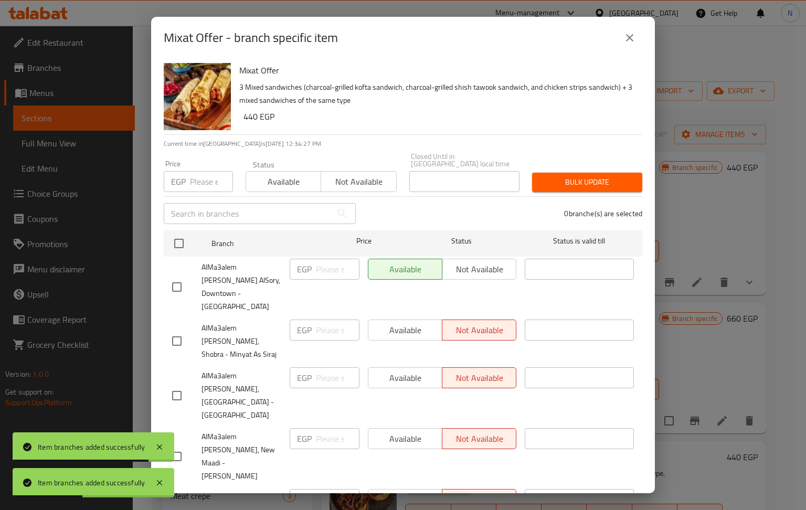
click at [629, 41] on icon "close" at bounding box center [629, 37] width 13 height 13
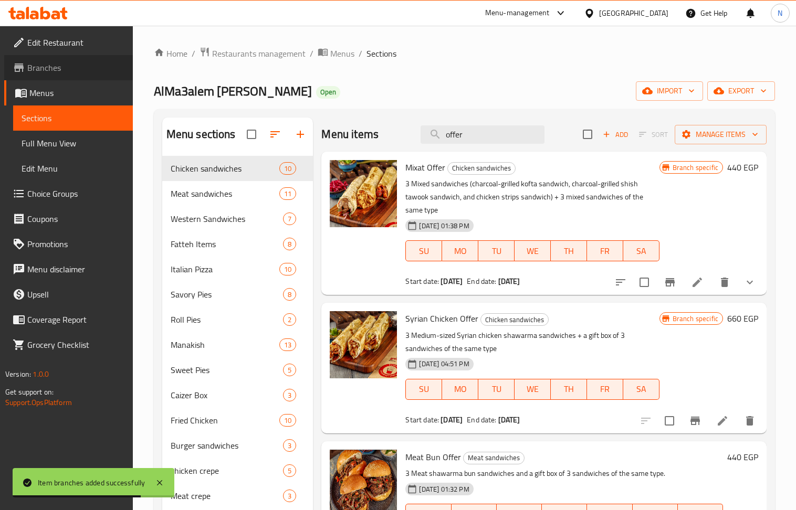
click at [55, 69] on span "Branches" at bounding box center [75, 67] width 97 height 13
